Goal: Transaction & Acquisition: Subscribe to service/newsletter

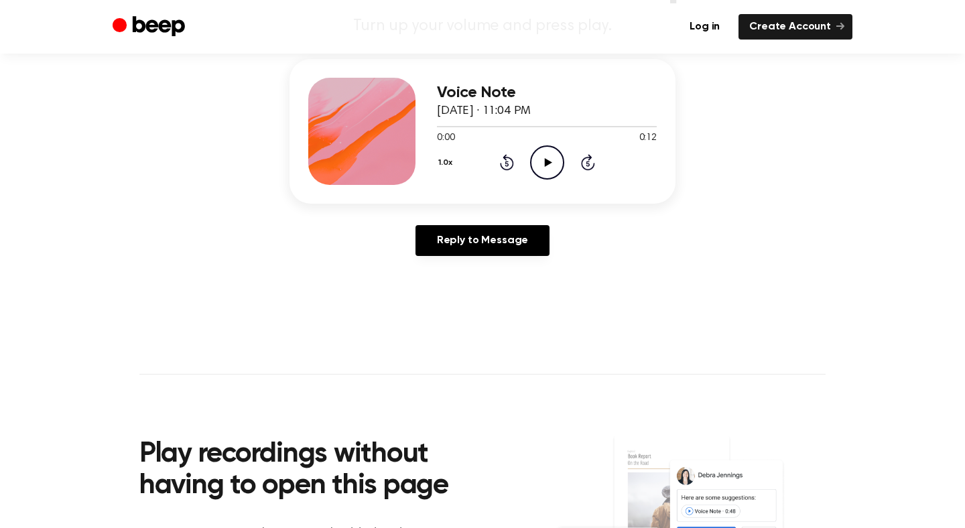
scroll to position [150, 0]
click at [550, 155] on icon "Play Audio" at bounding box center [547, 163] width 34 height 34
click at [550, 155] on icon "Pause Audio" at bounding box center [547, 163] width 34 height 34
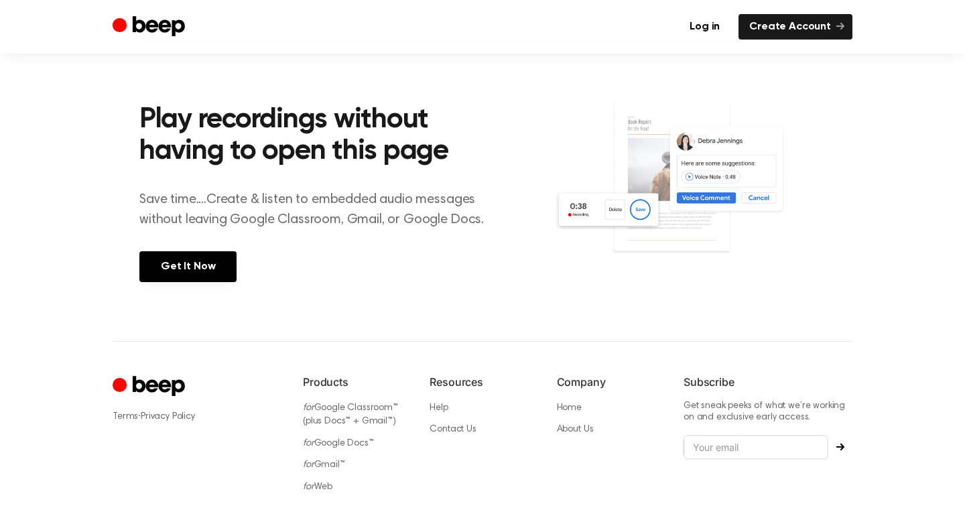
scroll to position [492, 0]
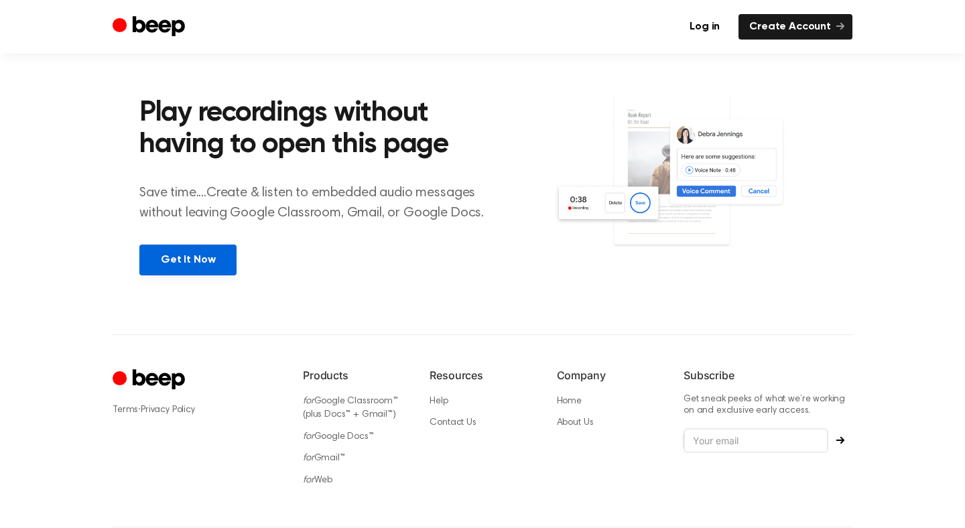
click at [172, 253] on link "Get It Now" at bounding box center [187, 260] width 97 height 31
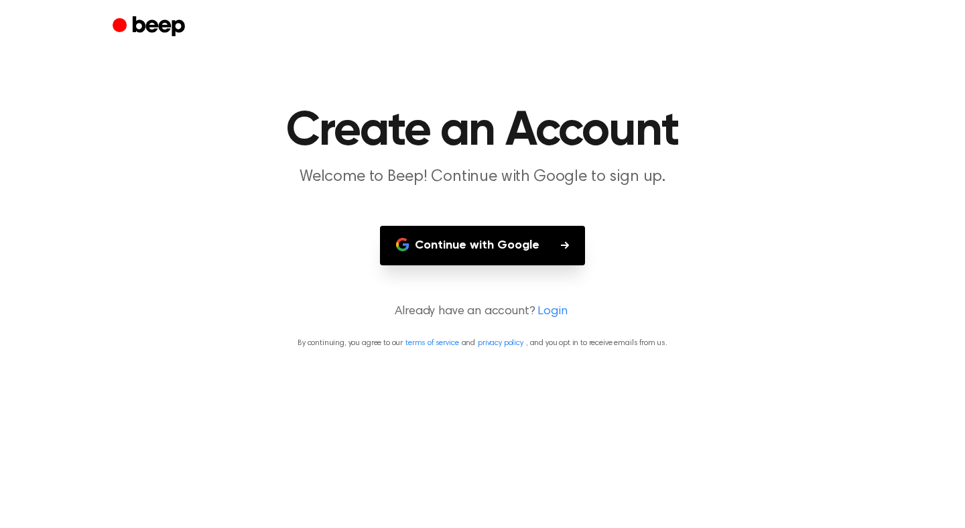
click at [477, 246] on button "Continue with Google" at bounding box center [482, 246] width 205 height 40
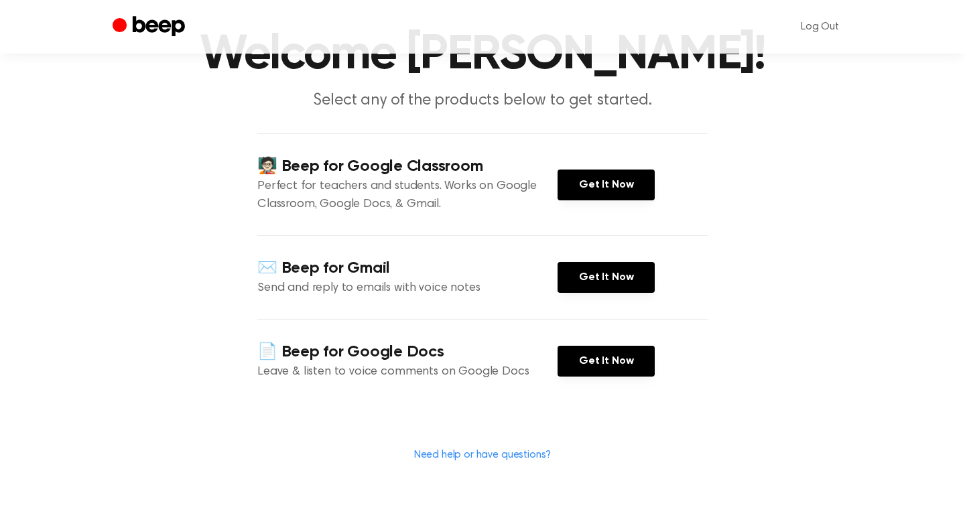
scroll to position [78, 0]
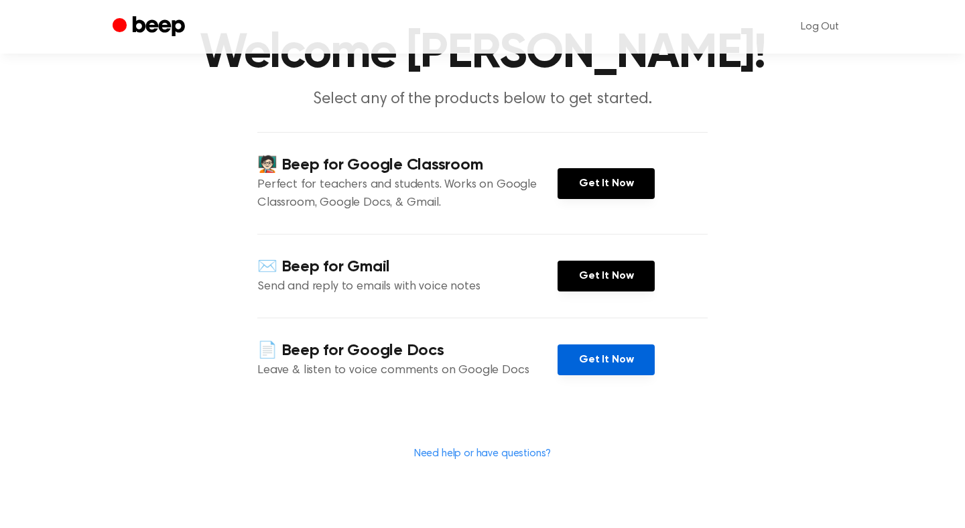
click at [580, 361] on link "Get It Now" at bounding box center [606, 360] width 97 height 31
